Goal: Task Accomplishment & Management: Use online tool/utility

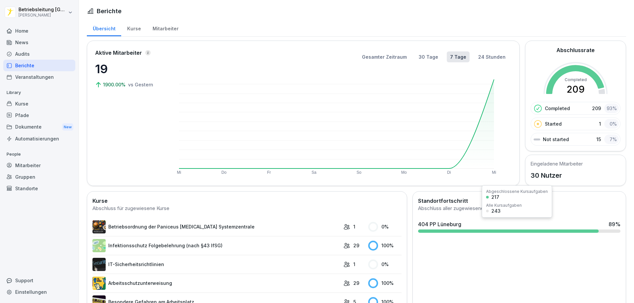
click at [607, 228] on div "404 PP Lüneburg 89 %" at bounding box center [519, 227] width 208 height 18
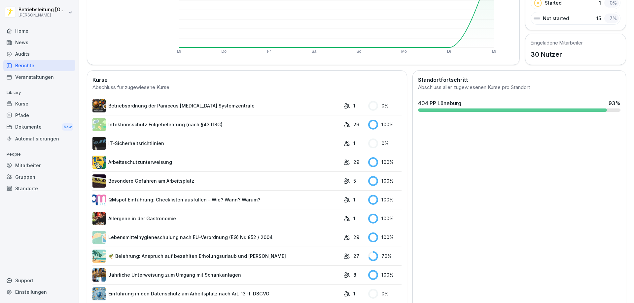
scroll to position [165, 0]
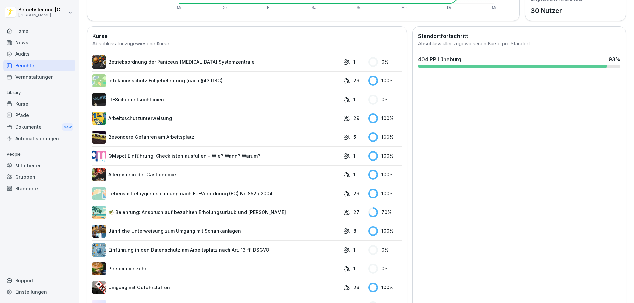
click at [252, 211] on link "🌴 Belehrung: Anspruch auf bezahlten Erholungsurlaub und [PERSON_NAME]" at bounding box center [216, 212] width 248 height 13
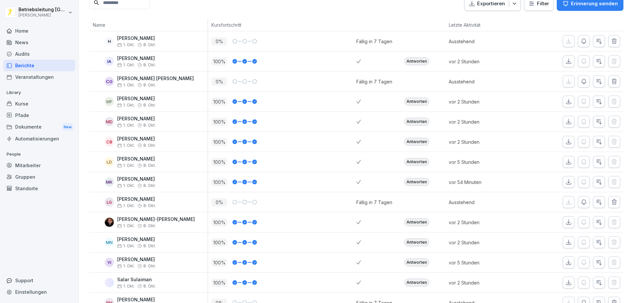
scroll to position [86, 0]
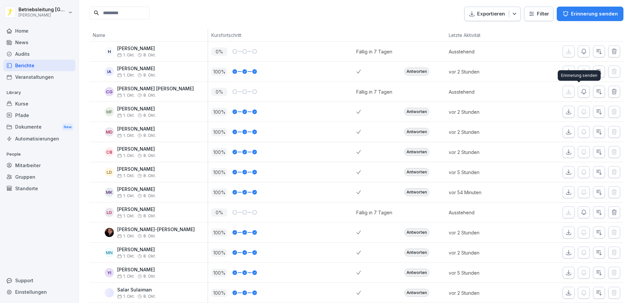
click at [582, 92] on button "button" at bounding box center [584, 92] width 12 height 12
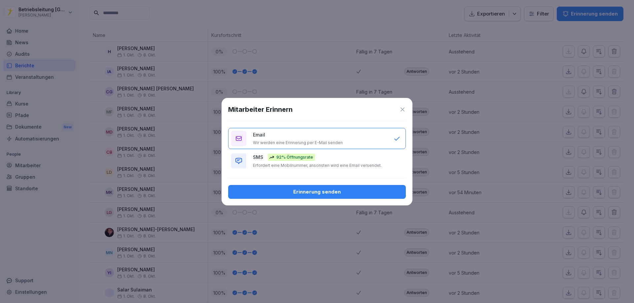
click at [355, 165] on p "Erfordert eine Mobilnummer, ansonsten wird eine Email versendet." at bounding box center [317, 165] width 129 height 5
click at [352, 194] on div "Erinnerung senden" at bounding box center [316, 192] width 167 height 7
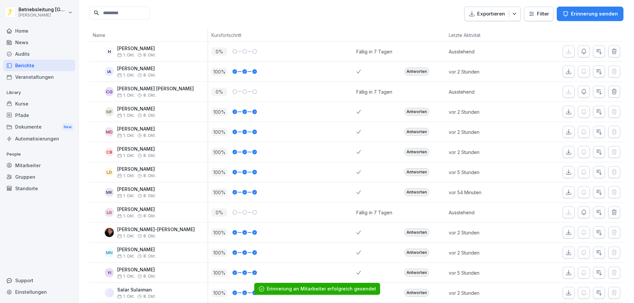
click at [580, 90] on icon "button" at bounding box center [583, 91] width 7 height 7
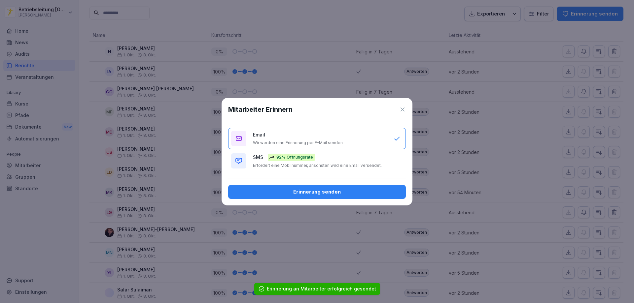
click at [327, 193] on div "Erinnerung senden" at bounding box center [316, 192] width 167 height 7
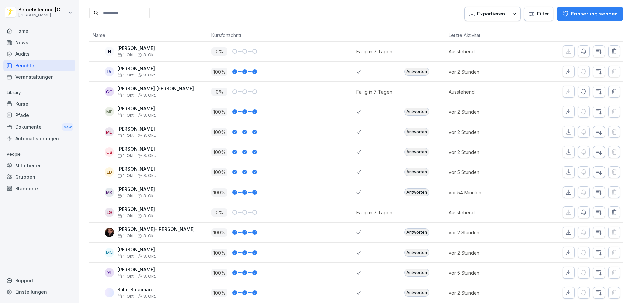
click at [580, 211] on icon "button" at bounding box center [583, 212] width 7 height 7
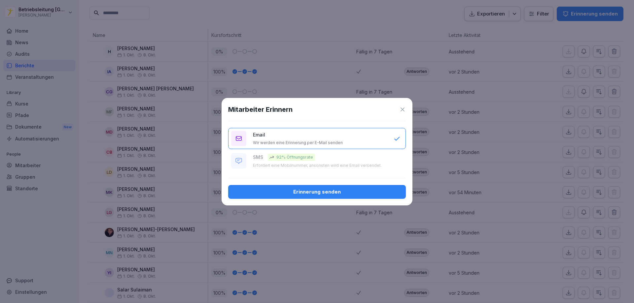
click at [340, 195] on div "Erinnerung senden" at bounding box center [316, 192] width 167 height 7
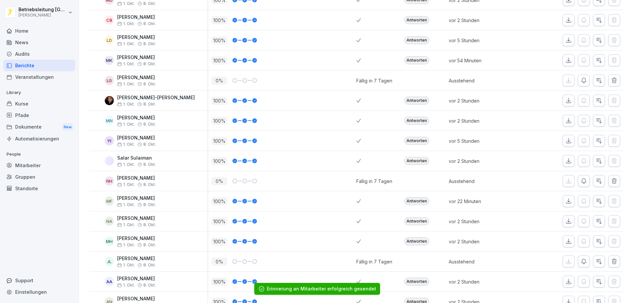
scroll to position [284, 0]
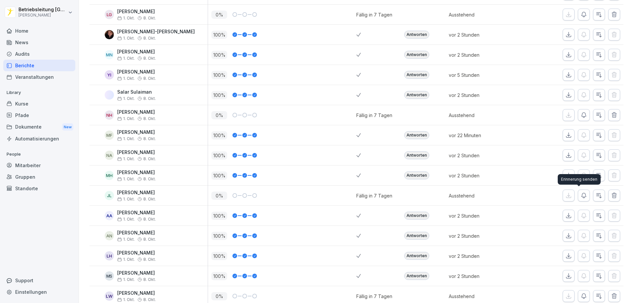
click at [580, 195] on icon "button" at bounding box center [583, 195] width 7 height 7
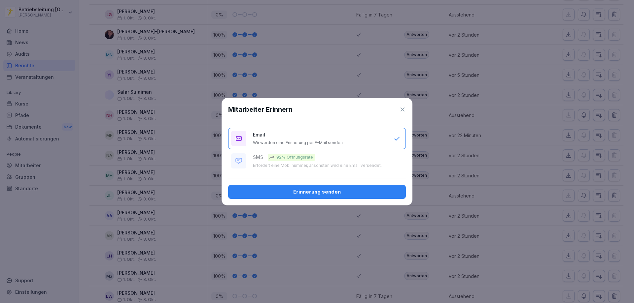
drag, startPoint x: 337, startPoint y: 193, endPoint x: 340, endPoint y: 185, distance: 8.9
click at [338, 193] on div "Erinnerung senden" at bounding box center [316, 192] width 167 height 7
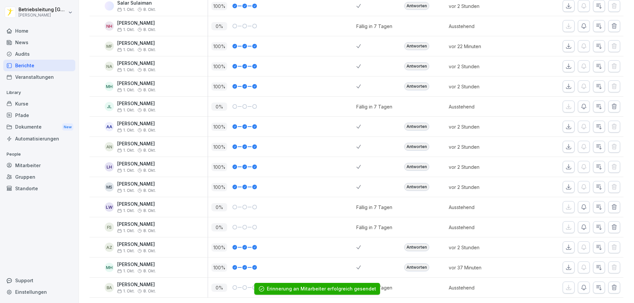
scroll to position [383, 0]
click at [578, 222] on button "button" at bounding box center [584, 228] width 12 height 12
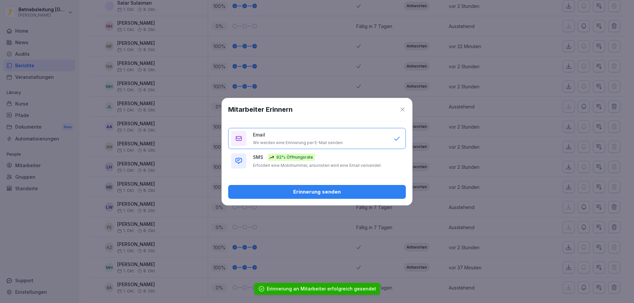
click at [321, 156] on div "SMS 92% Öffnungsrate Erfordert eine Mobilnummer, ansonsten wird eine Email vers…" at bounding box center [320, 161] width 134 height 15
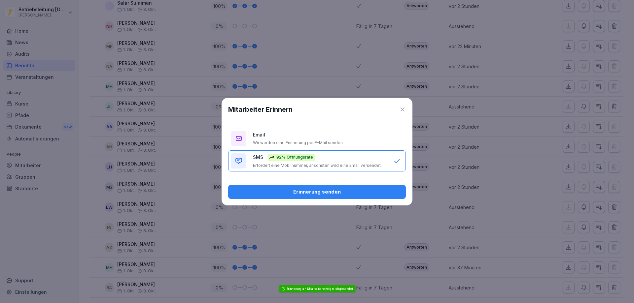
click at [321, 188] on button "Erinnerung senden" at bounding box center [317, 192] width 178 height 14
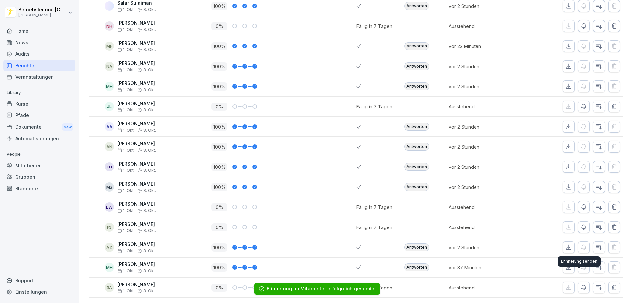
click at [580, 285] on icon "button" at bounding box center [583, 288] width 7 height 7
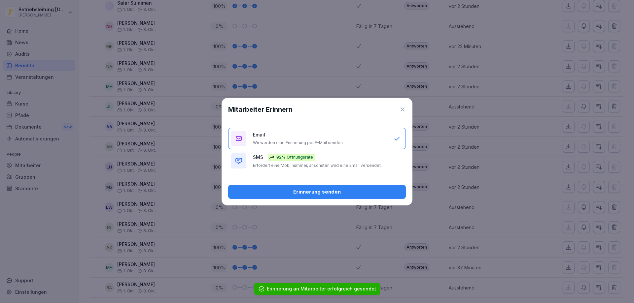
click at [351, 161] on div "SMS 92% Öffnungsrate Erfordert eine Mobilnummer, ansonsten wird eine Email vers…" at bounding box center [320, 161] width 134 height 15
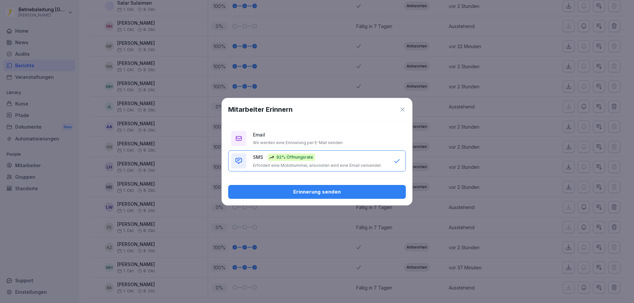
click at [338, 195] on div "Erinnerung senden" at bounding box center [316, 192] width 167 height 7
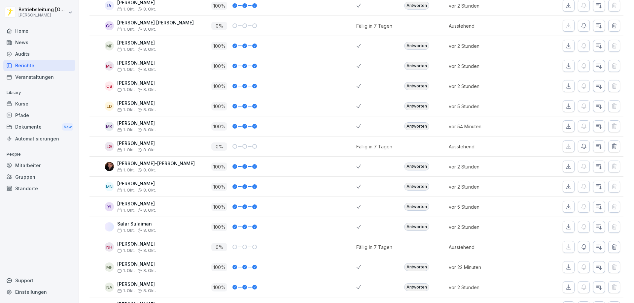
scroll to position [0, 0]
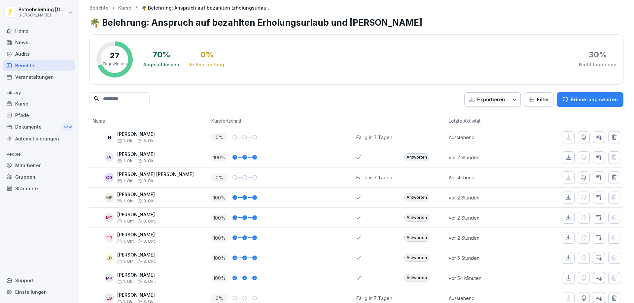
click at [30, 36] on div "Home" at bounding box center [39, 31] width 72 height 12
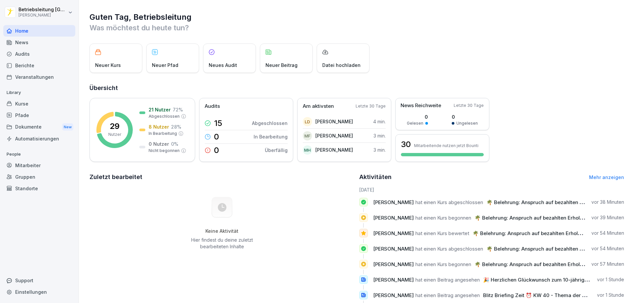
click at [30, 38] on div "News" at bounding box center [39, 43] width 72 height 12
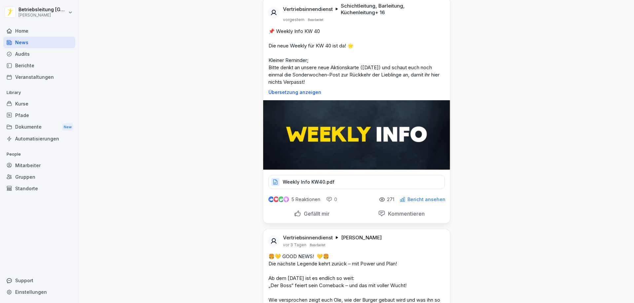
scroll to position [957, 0]
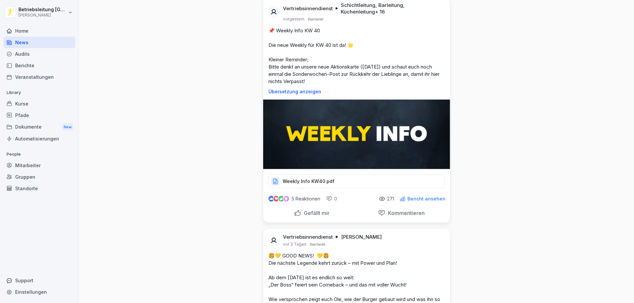
click at [335, 181] on div "Weekly Info KW40.pdf" at bounding box center [356, 182] width 176 height 14
